Goal: Transaction & Acquisition: Obtain resource

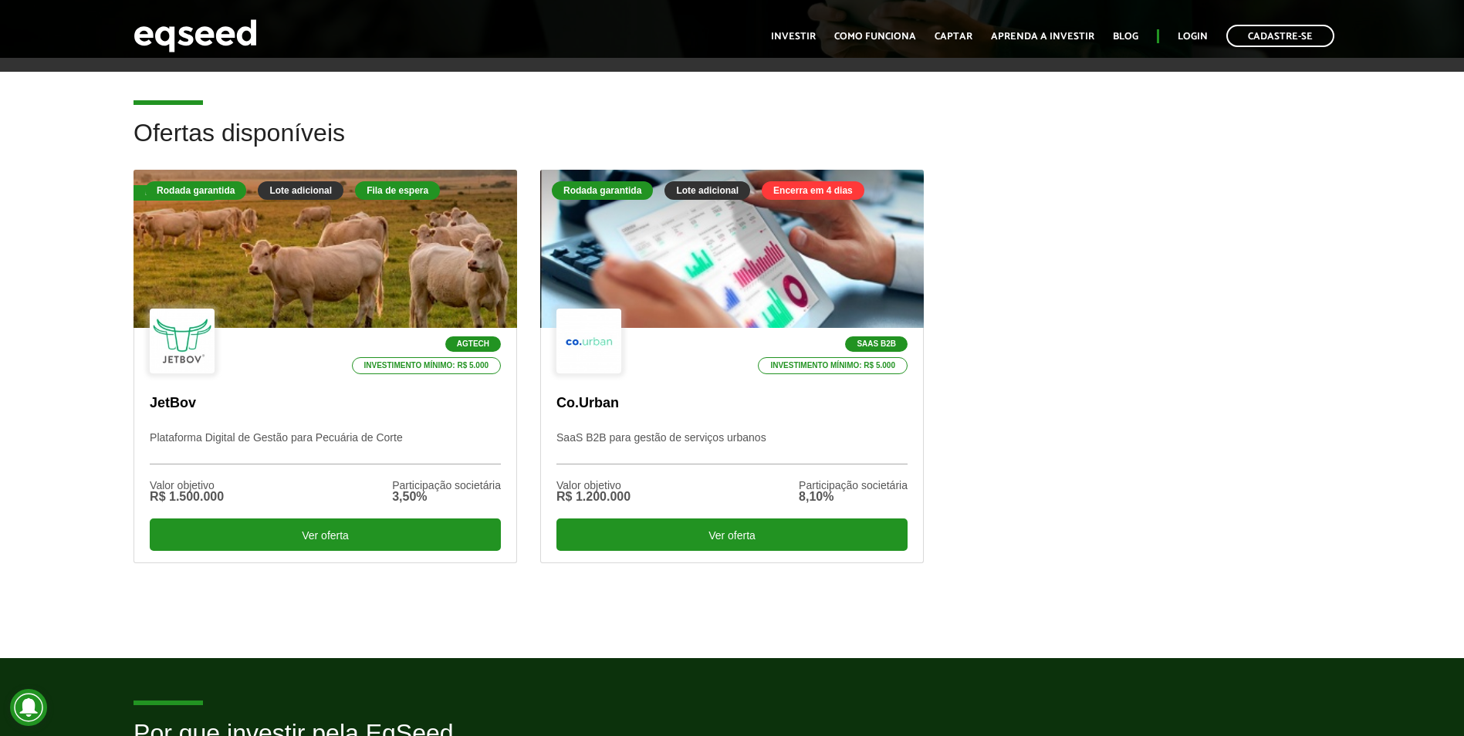
scroll to position [386, 0]
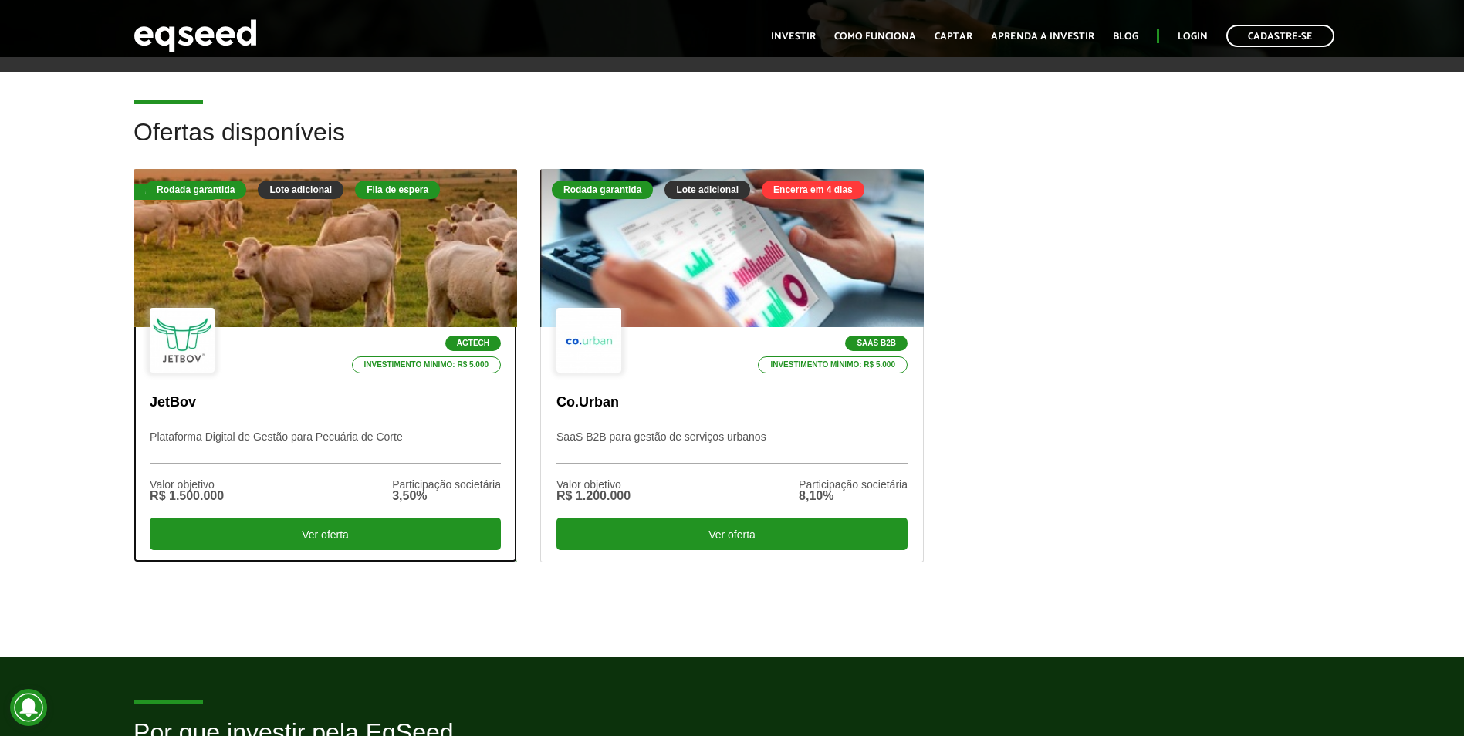
click at [431, 285] on div at bounding box center [325, 249] width 460 height 190
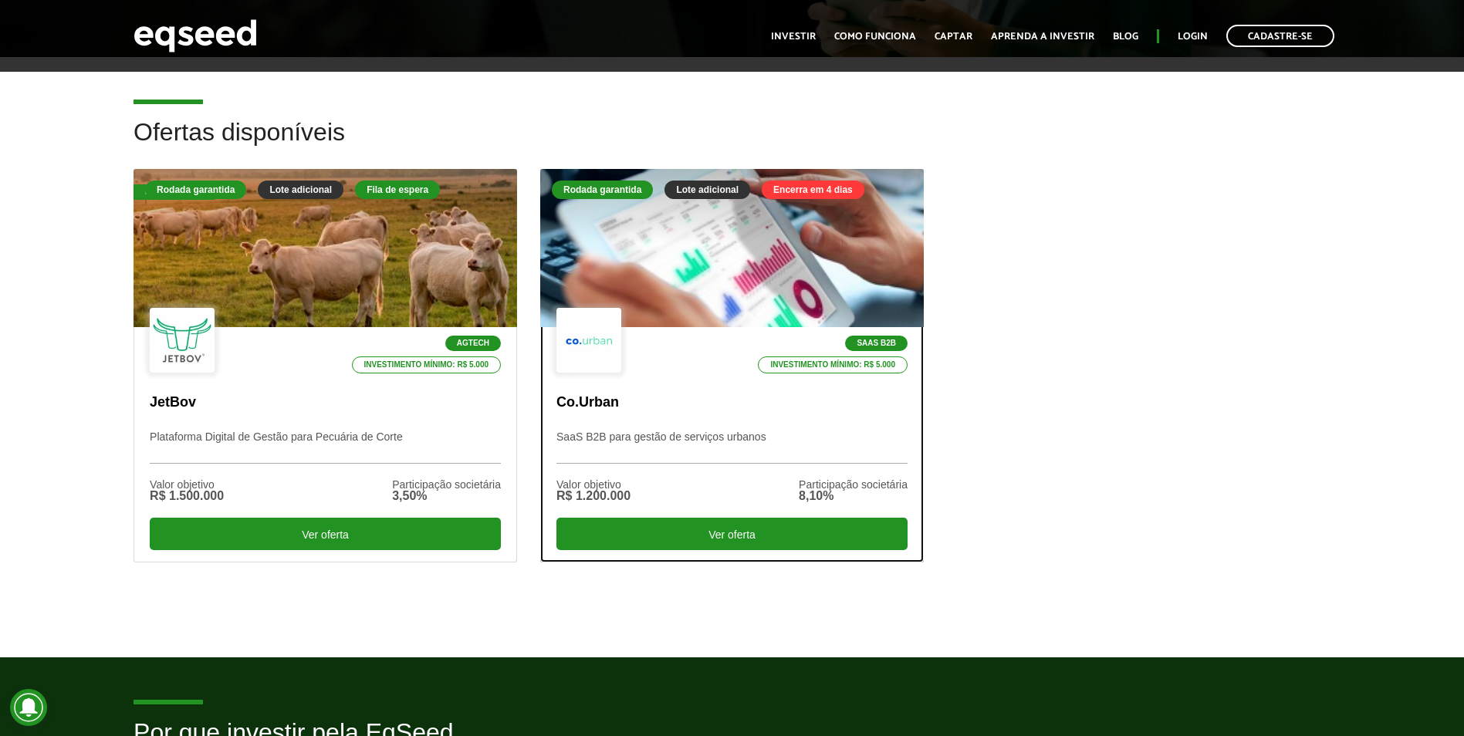
click at [731, 260] on div at bounding box center [732, 249] width 460 height 190
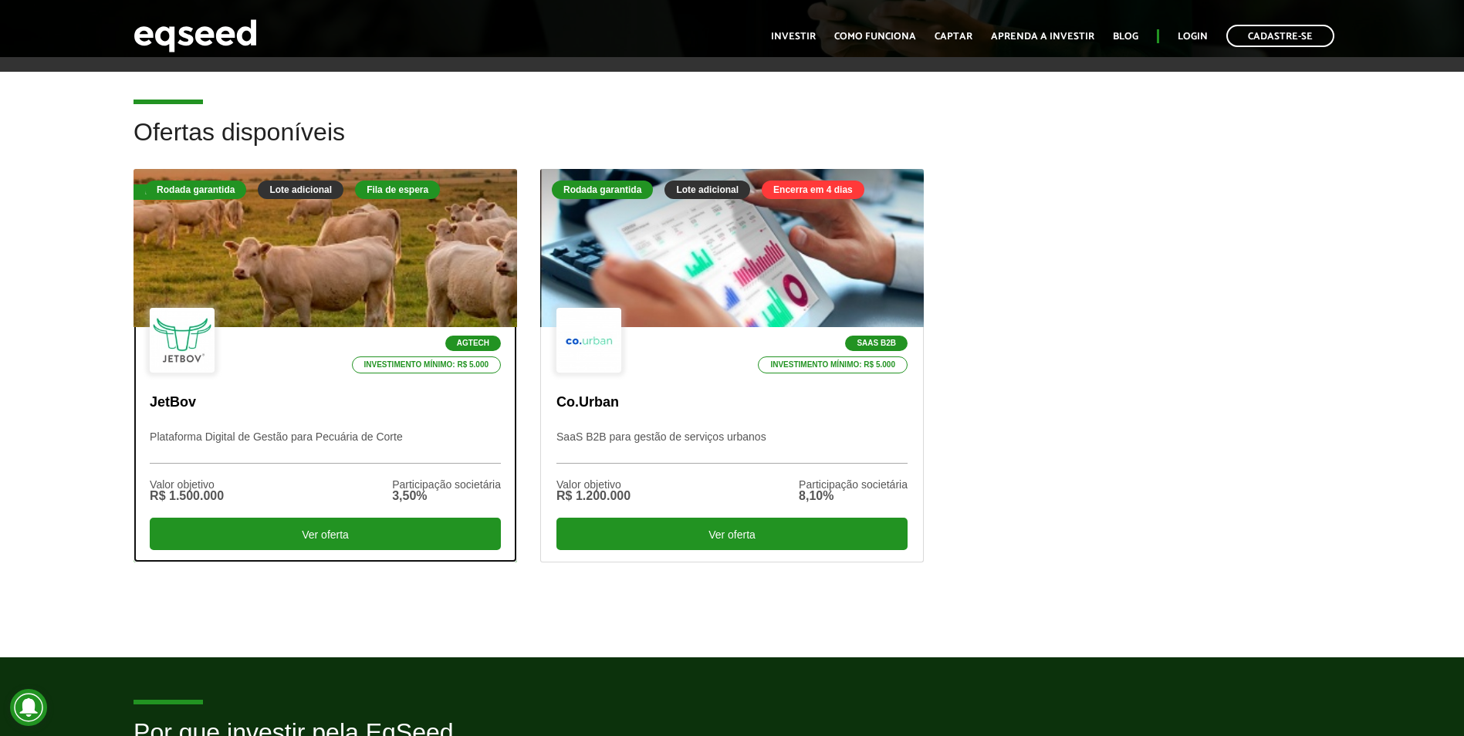
click at [386, 269] on div at bounding box center [325, 249] width 460 height 190
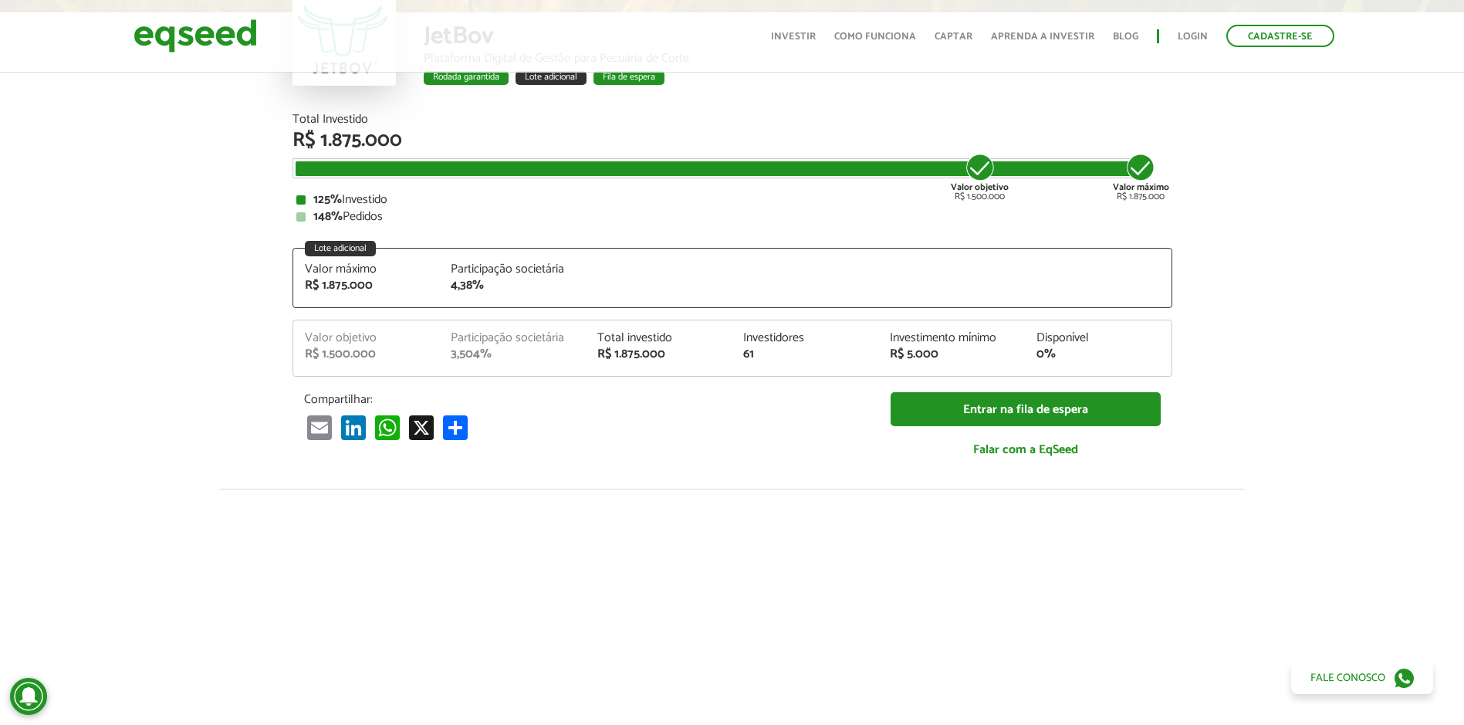
scroll to position [130, 0]
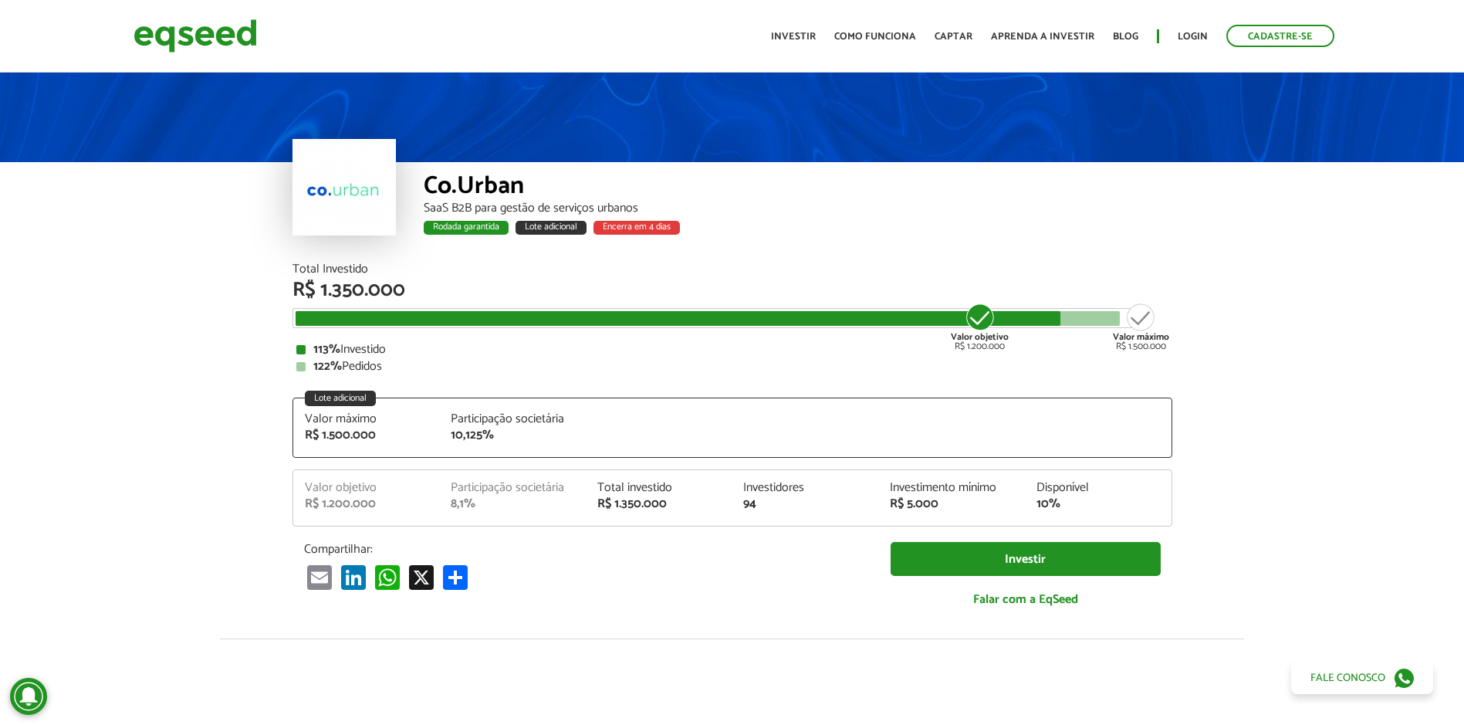
drag, startPoint x: 1133, startPoint y: 251, endPoint x: 615, endPoint y: 14, distance: 569.4
click at [965, 238] on div "Co.Urban SaaS B2B para gestão de serviços urbanos Rodada garantida Lote adicion…" at bounding box center [798, 212] width 748 height 101
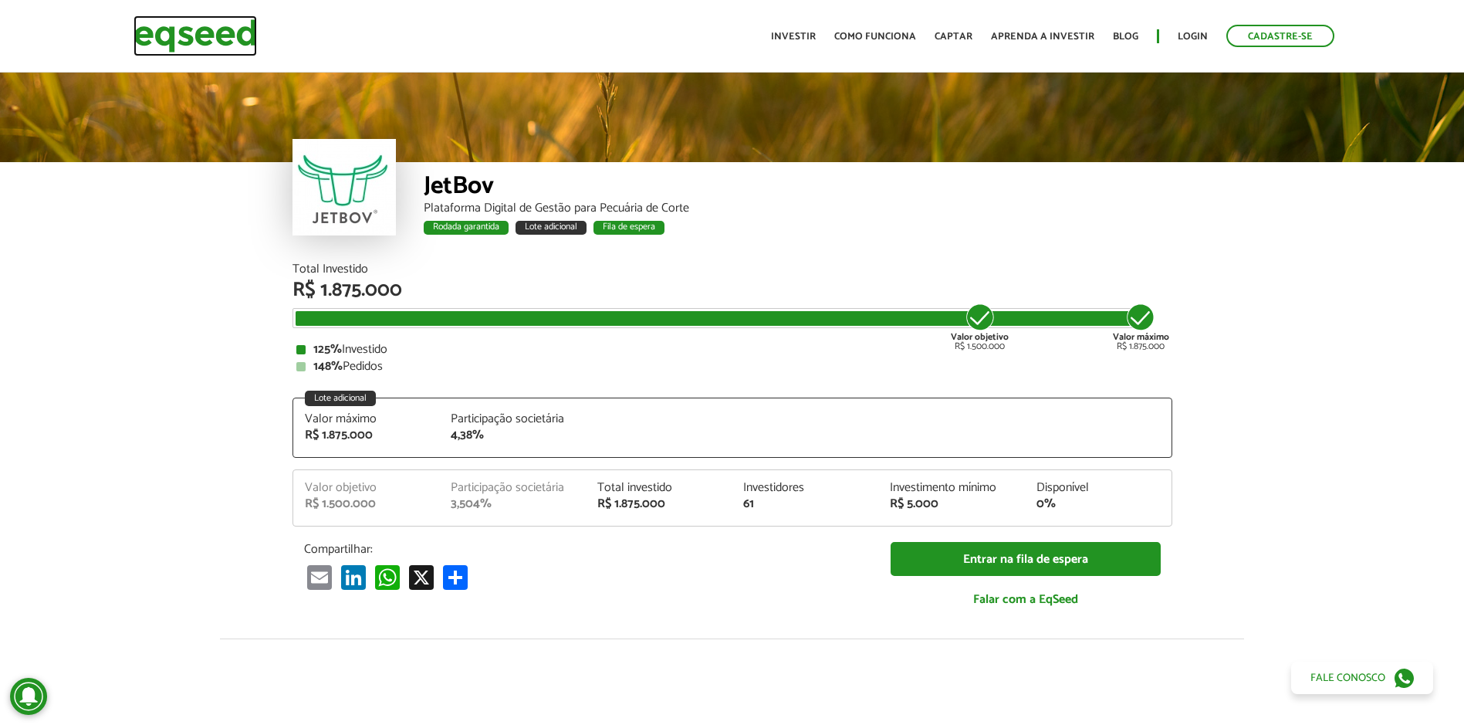
click at [181, 42] on img at bounding box center [194, 35] width 123 height 41
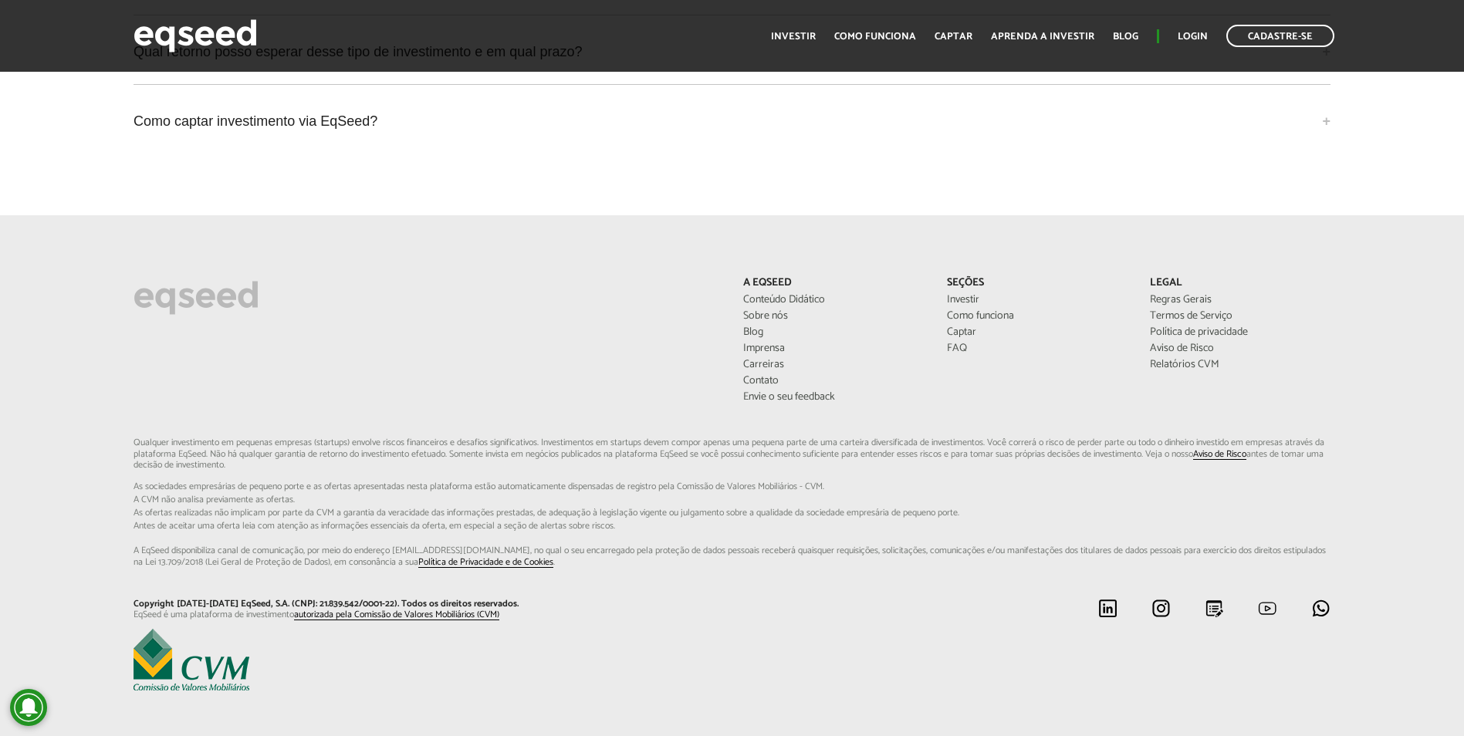
scroll to position [4103, 0]
